Goal: Information Seeking & Learning: Learn about a topic

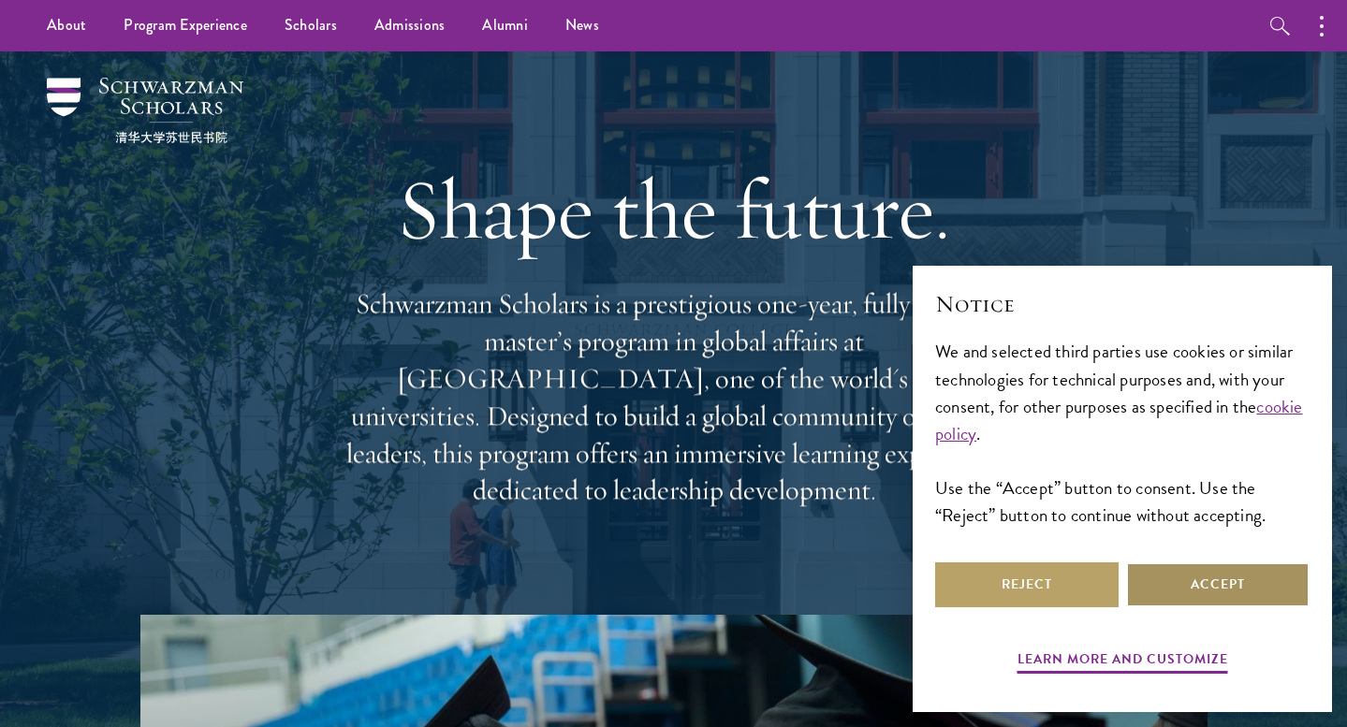
click at [1157, 578] on button "Accept" at bounding box center [1217, 584] width 183 height 45
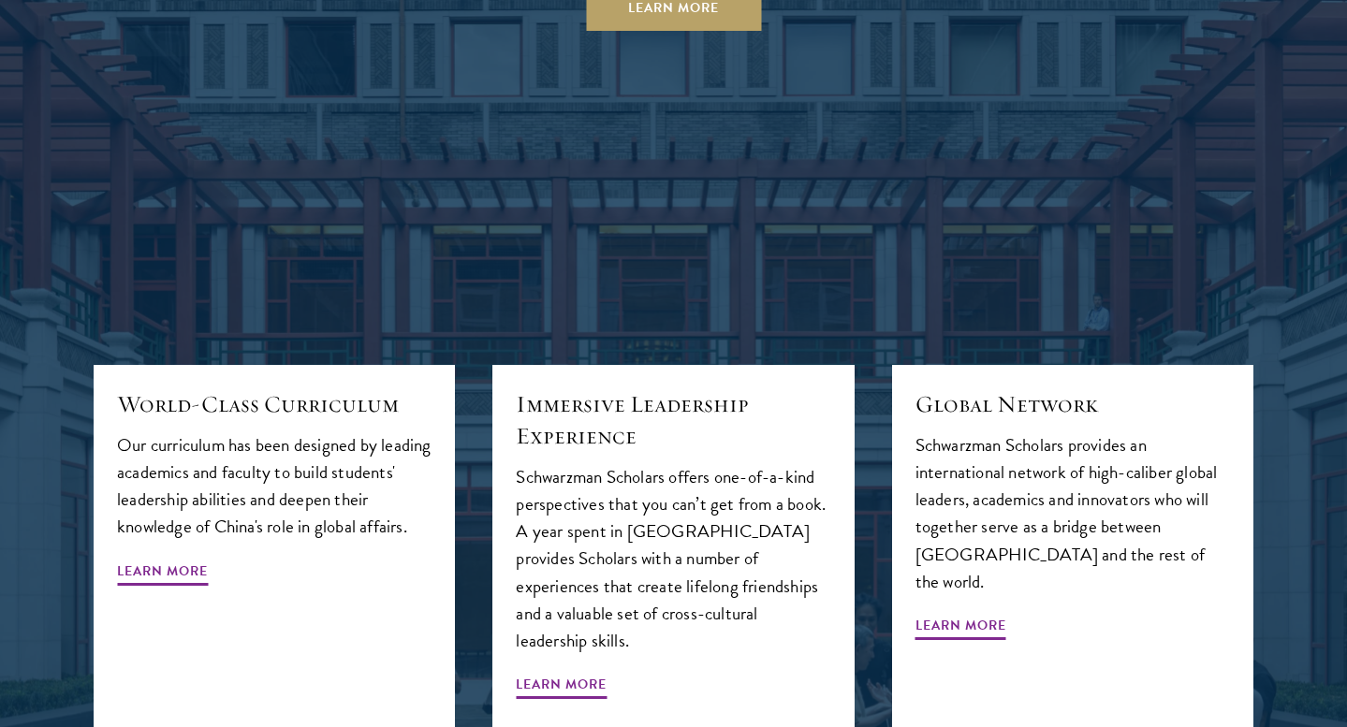
scroll to position [1958, 0]
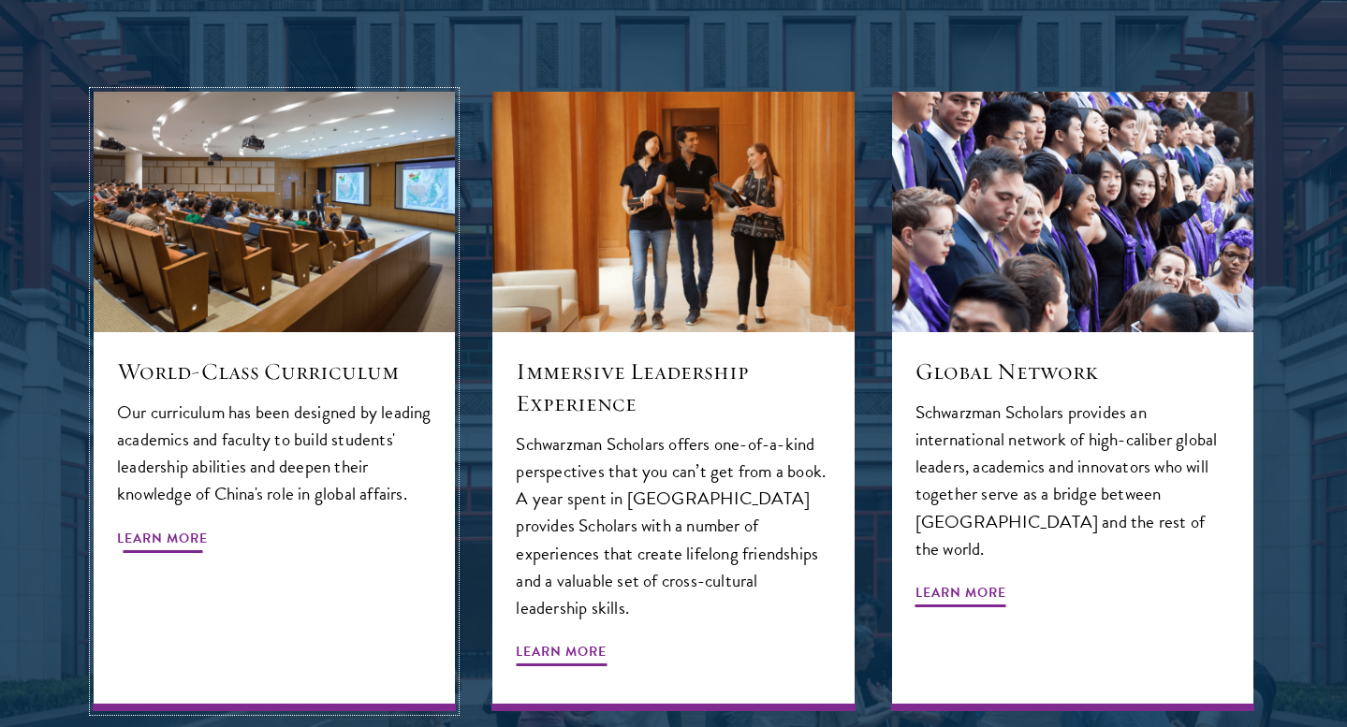
click at [153, 531] on span "Learn More" at bounding box center [162, 541] width 91 height 29
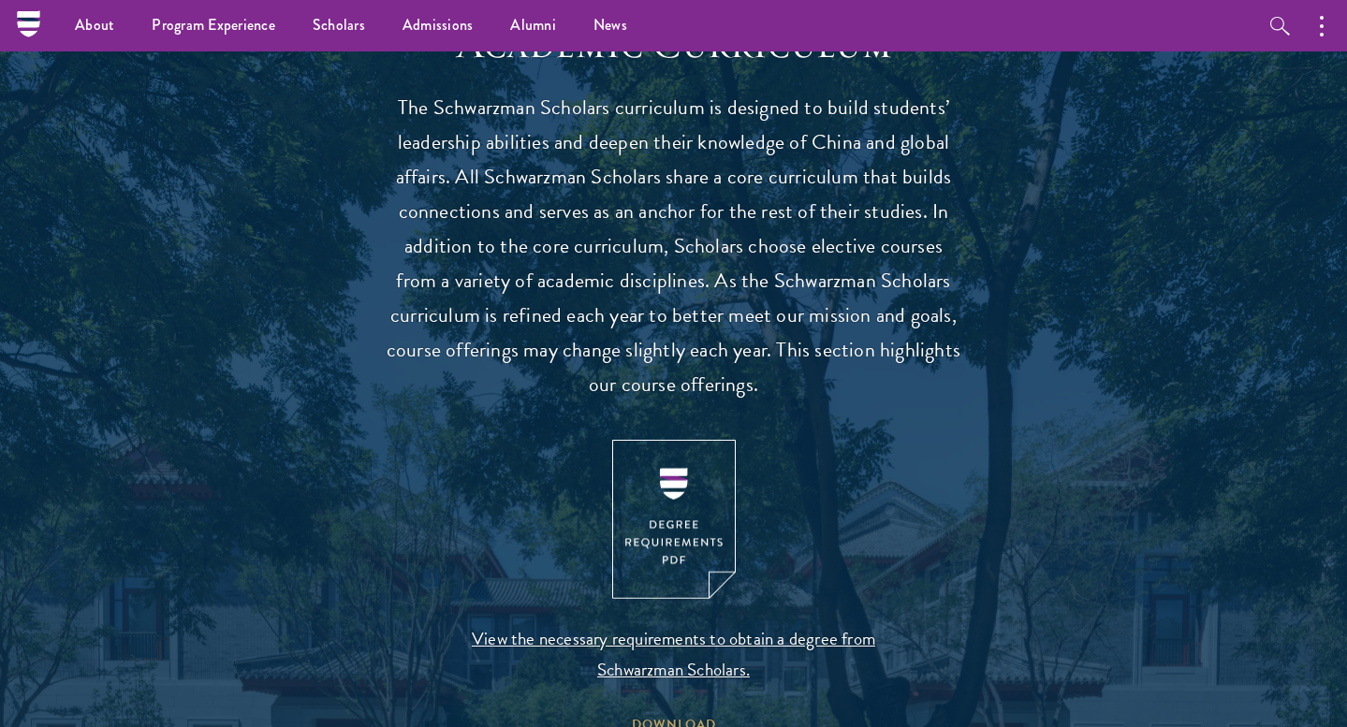
scroll to position [1648, 0]
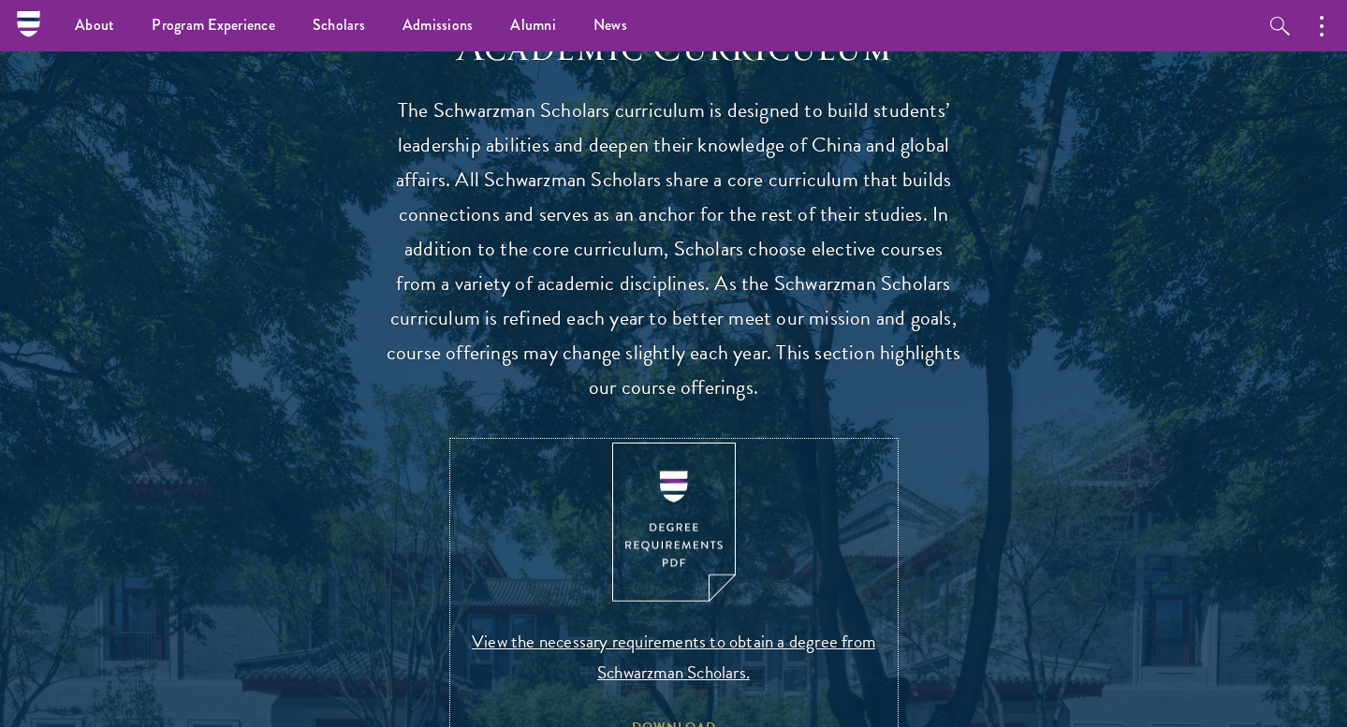
click at [671, 501] on img at bounding box center [674, 523] width 124 height 160
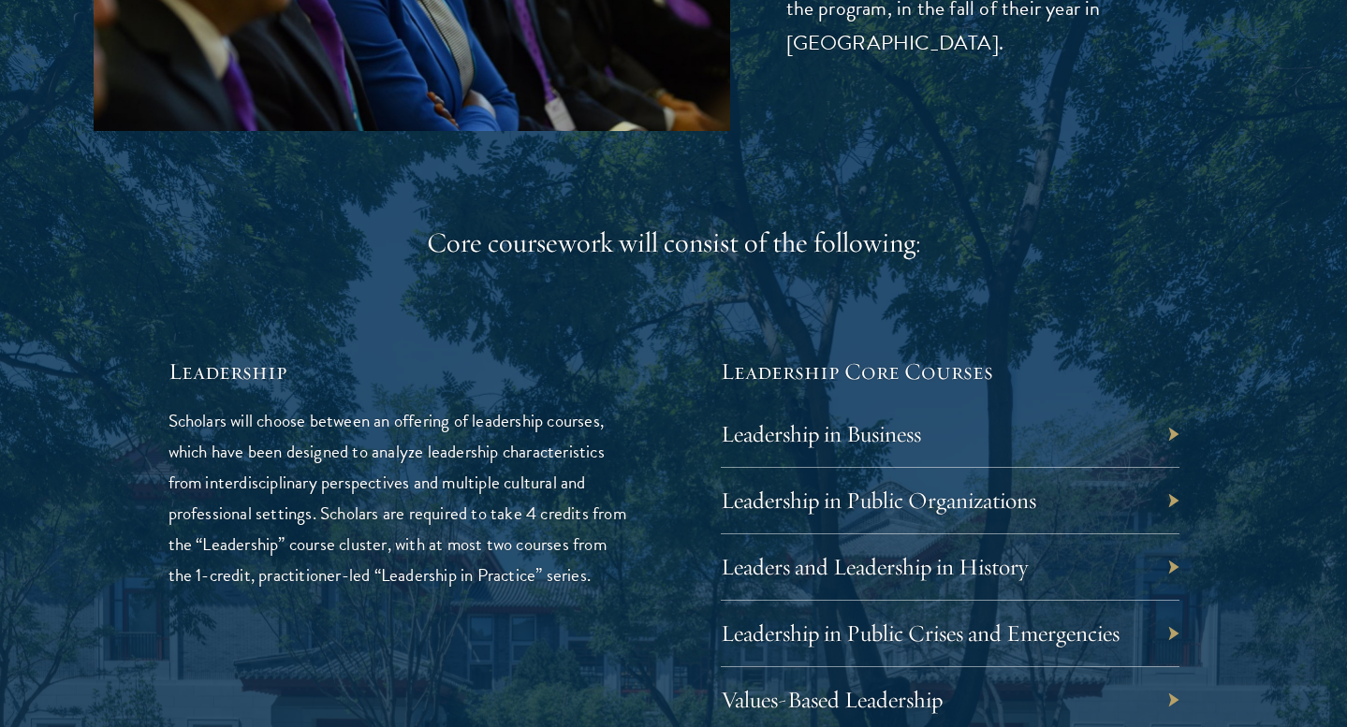
scroll to position [2871, 0]
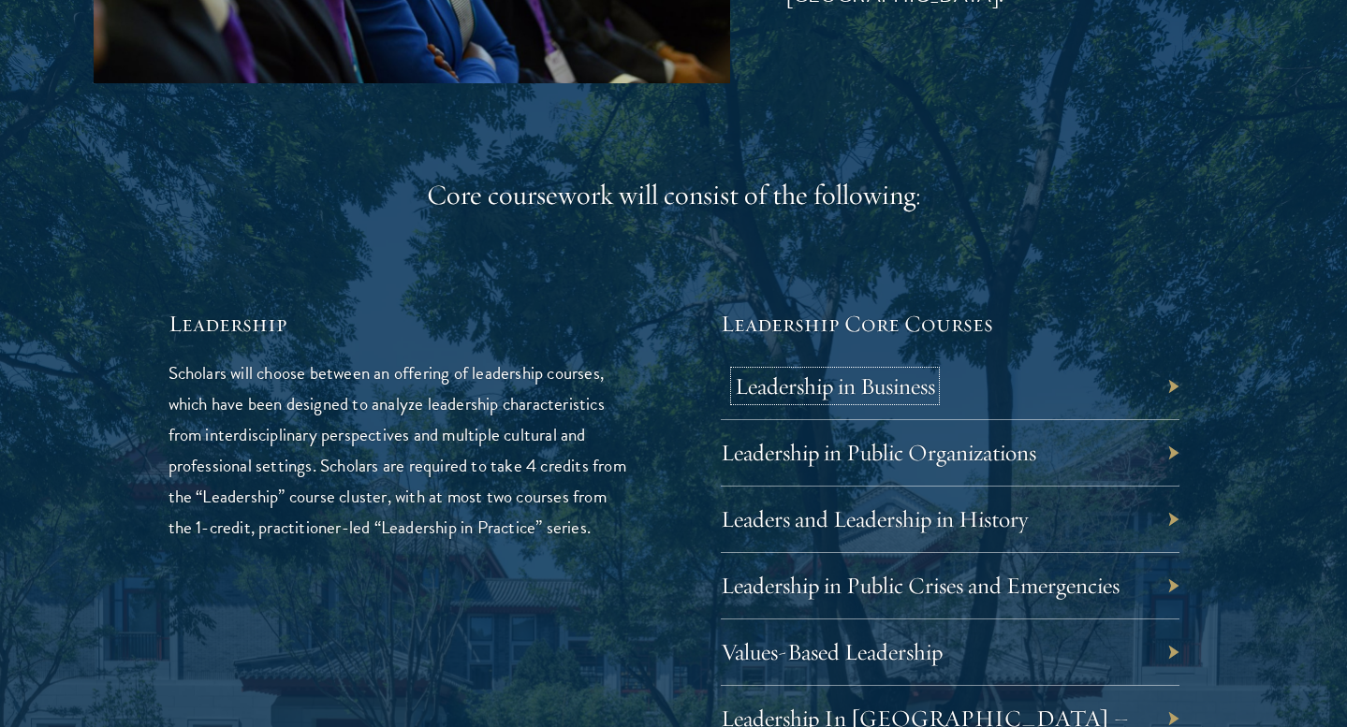
click at [866, 393] on link "Leadership in Business" at bounding box center [835, 385] width 200 height 29
